Goal: Communication & Community: Answer question/provide support

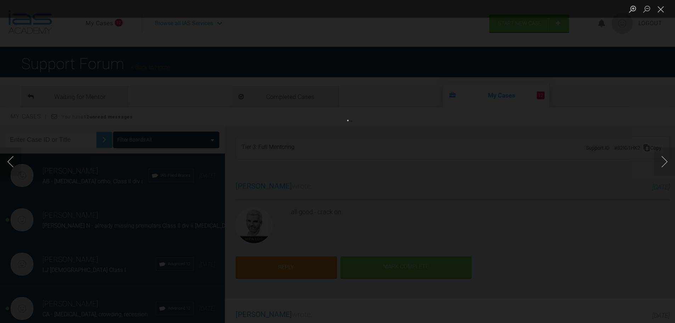
scroll to position [283, 0]
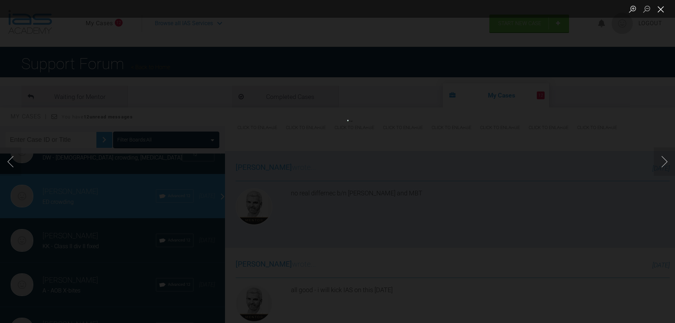
click at [661, 10] on button "Close lightbox" at bounding box center [661, 9] width 14 height 12
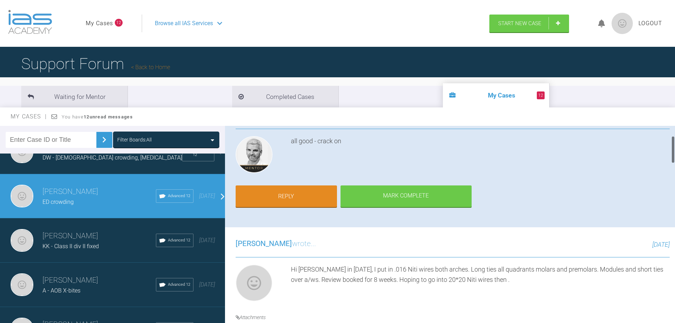
scroll to position [35, 0]
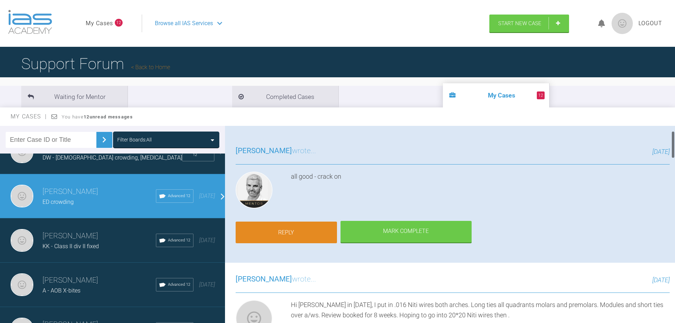
click at [301, 232] on link "Reply" at bounding box center [286, 232] width 101 height 22
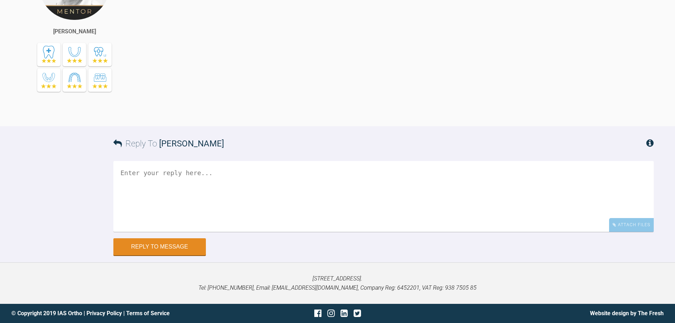
scroll to position [2295, 0]
click at [294, 175] on textarea at bounding box center [383, 196] width 540 height 71
type textarea "s"
click at [300, 170] on textarea "Saw [PERSON_NAME] [DATE], put her into 20*20 archwires NiTi. longties all quadr…" at bounding box center [383, 196] width 540 height 71
click at [505, 173] on textarea "Saw [PERSON_NAME] [DATE], put her into 20*20 archwires NiTi. Longties all quadr…" at bounding box center [383, 196] width 540 height 71
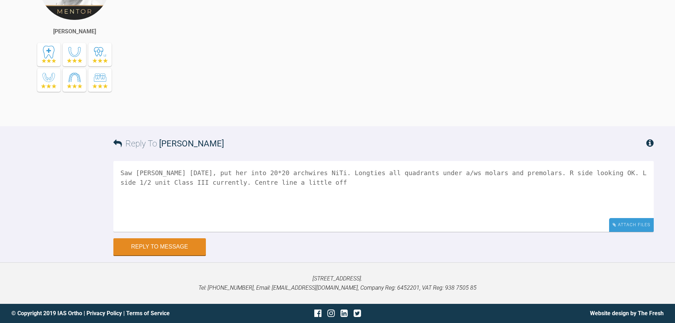
click at [630, 226] on div "Attach Files" at bounding box center [631, 225] width 45 height 14
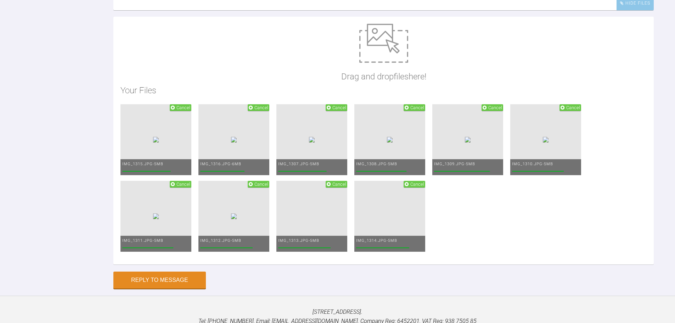
scroll to position [2403, 0]
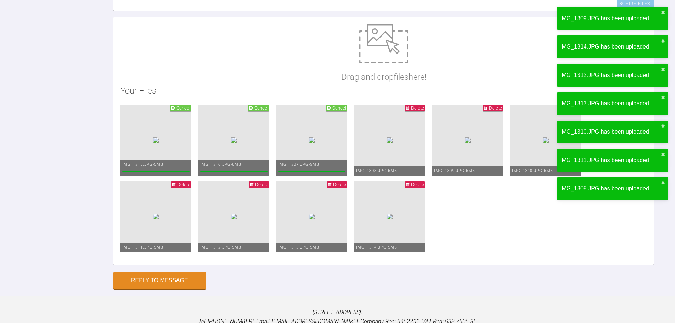
drag, startPoint x: 288, startPoint y: 73, endPoint x: 238, endPoint y: 78, distance: 50.6
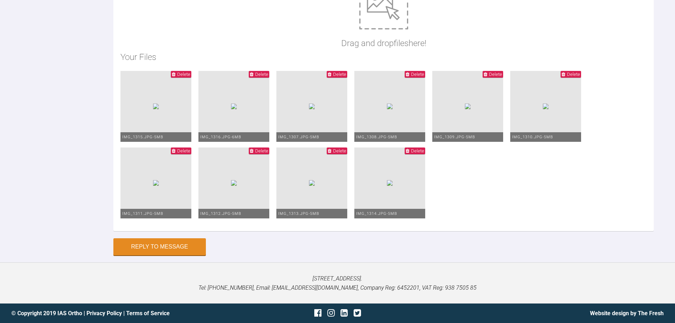
scroll to position [2626, 0]
type textarea "Saw [PERSON_NAME] [DATE], put her into 20*20 archwires NiTi. Longties all quadr…"
click at [171, 245] on button "Reply to Message" at bounding box center [159, 247] width 92 height 17
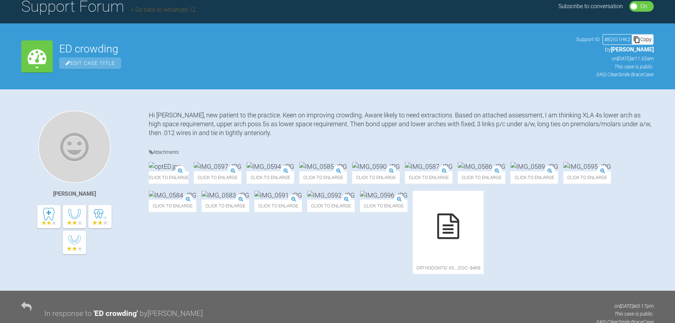
scroll to position [0, 0]
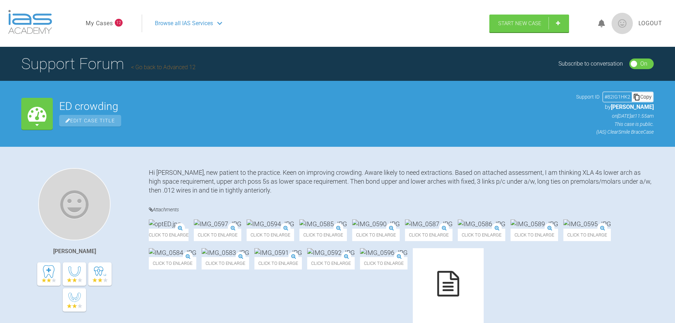
click at [110, 24] on link "My Cases" at bounding box center [99, 23] width 27 height 9
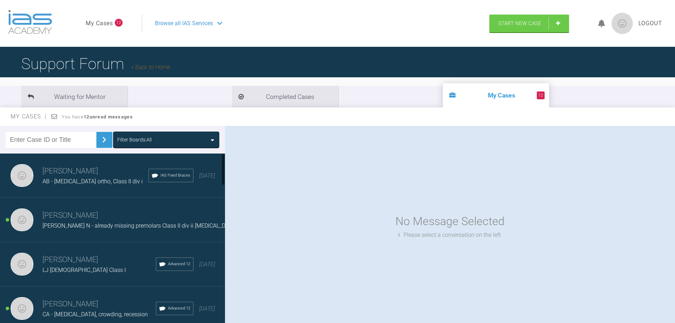
click at [63, 266] on h3 "[PERSON_NAME]" at bounding box center [99, 260] width 113 height 12
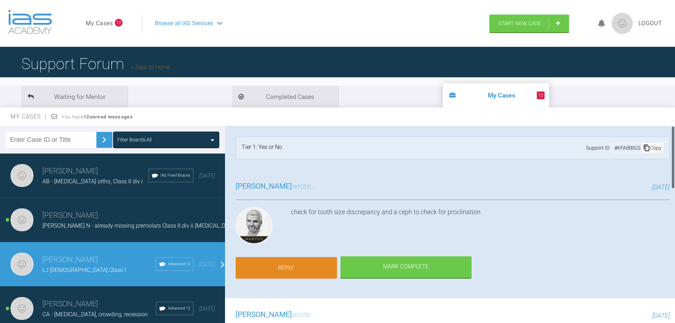
click at [293, 266] on link "Reply" at bounding box center [286, 268] width 101 height 22
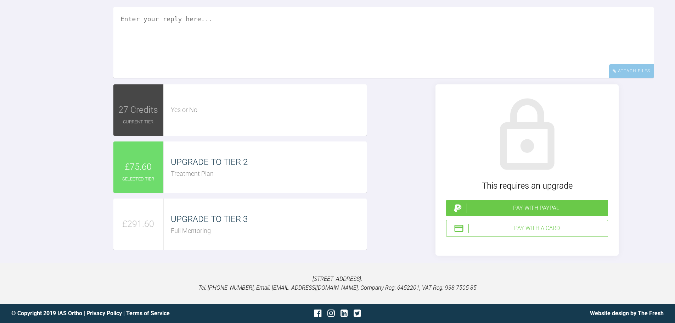
scroll to position [1164, 0]
click at [226, 55] on textarea at bounding box center [383, 42] width 540 height 71
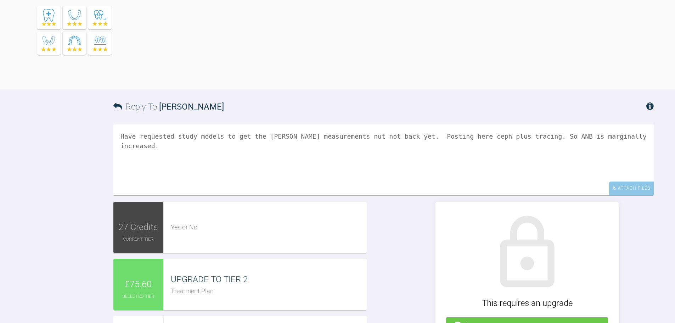
scroll to position [987, 0]
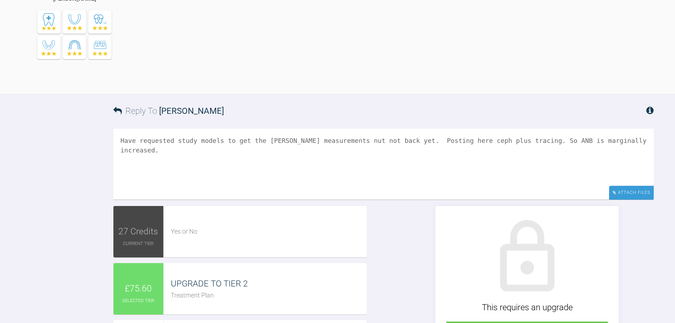
type textarea "Have requested study models to get the [PERSON_NAME] measurements nut not back …"
click at [624, 200] on div "Attach Files" at bounding box center [631, 193] width 45 height 14
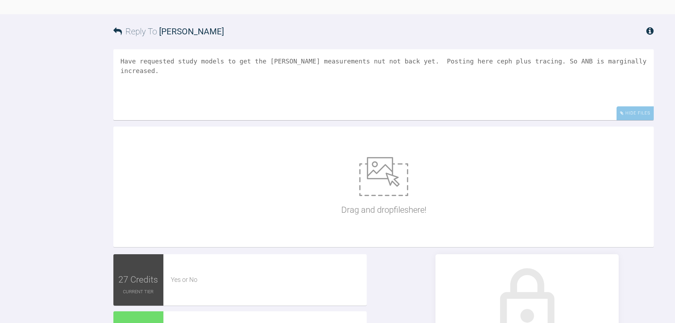
scroll to position [1129, 0]
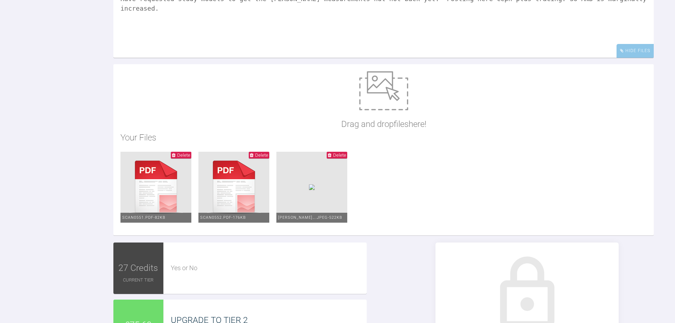
click at [186, 223] on img at bounding box center [155, 187] width 71 height 71
click at [298, 58] on textarea "Have requested study models to get the [PERSON_NAME] measurements nut not back …" at bounding box center [383, 22] width 540 height 71
drag, startPoint x: 591, startPoint y: 75, endPoint x: 516, endPoint y: 77, distance: 75.5
click at [516, 58] on textarea "Have requested study models to get the [PERSON_NAME] measurements nut not back …" at bounding box center [383, 22] width 540 height 71
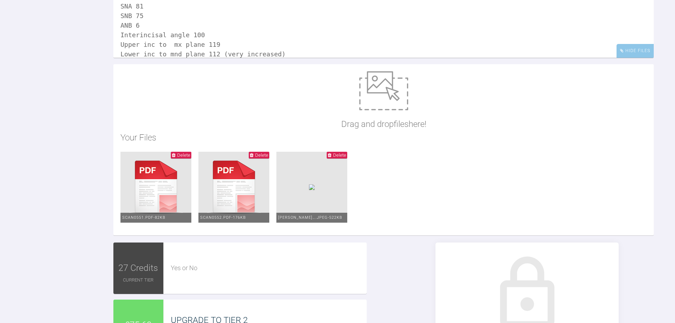
click at [228, 58] on textarea "Have requested study models to get the [PERSON_NAME] measurements nut not back …" at bounding box center [383, 22] width 540 height 71
click at [224, 58] on textarea "Have requested study models to get the [PERSON_NAME] measurements nut not back …" at bounding box center [383, 22] width 540 height 71
click at [223, 58] on textarea "Have requested study models to get the [PERSON_NAME] measurements nut not back …" at bounding box center [383, 22] width 540 height 71
click at [187, 58] on textarea "Have requested study models to get the [PERSON_NAME] measurements nut not back …" at bounding box center [383, 22] width 540 height 71
click at [141, 58] on textarea "Have requested study models to get the [PERSON_NAME] measurements nut not back …" at bounding box center [383, 22] width 540 height 71
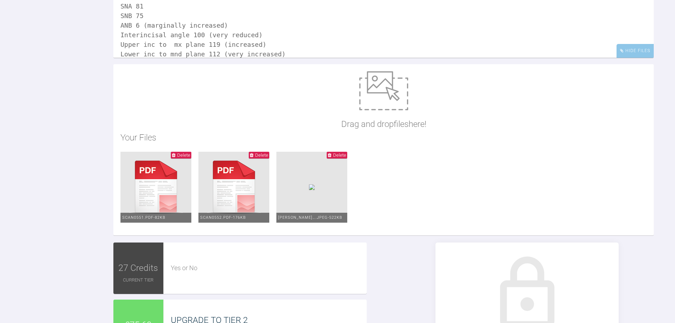
click at [160, 58] on textarea "Have requested study models to get the [PERSON_NAME] measurements nut not back …" at bounding box center [383, 22] width 540 height 71
click at [156, 58] on textarea "Have requested study models to get the [PERSON_NAME] measurements nut not back …" at bounding box center [383, 22] width 540 height 71
click at [154, 58] on textarea "Have requested study models to get the [PERSON_NAME] measurements nut not back …" at bounding box center [383, 22] width 540 height 71
click at [310, 58] on textarea "Have requested study models to get the [PERSON_NAME] measurements nut not back …" at bounding box center [383, 22] width 540 height 71
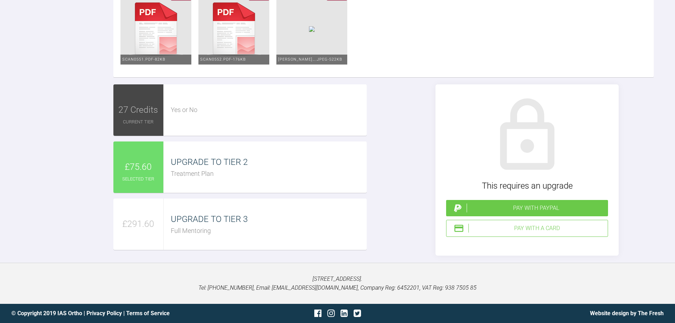
scroll to position [1371, 0]
type textarea "Have requested study models to get the [PERSON_NAME] measurements nut not back …"
click at [526, 222] on div "Pay with a Card" at bounding box center [527, 228] width 162 height 17
click at [546, 207] on div "Pay with PayPal" at bounding box center [536, 207] width 139 height 9
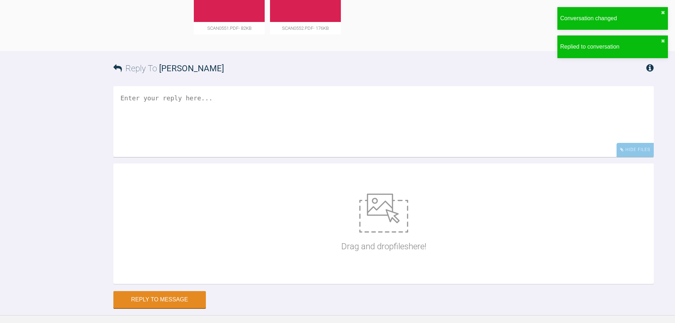
scroll to position [1295, 0]
